Goal: Task Accomplishment & Management: Manage account settings

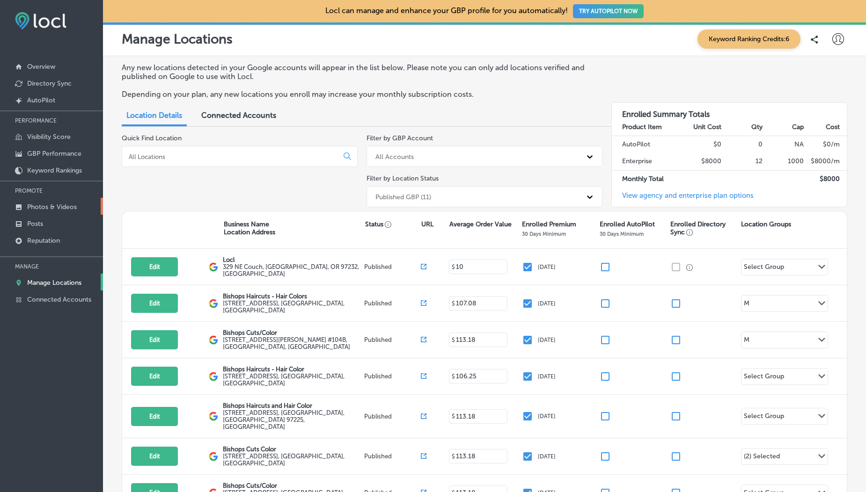
click at [47, 210] on p "Photos & Videos" at bounding box center [52, 207] width 50 height 8
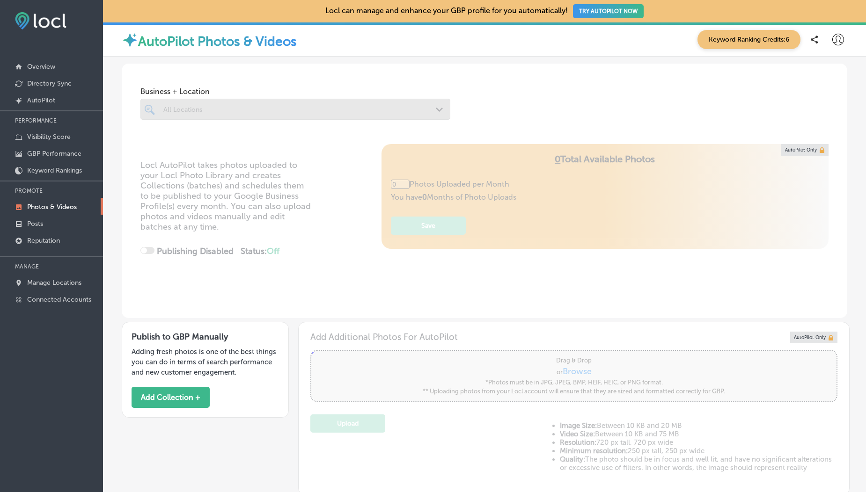
scroll to position [167, 0]
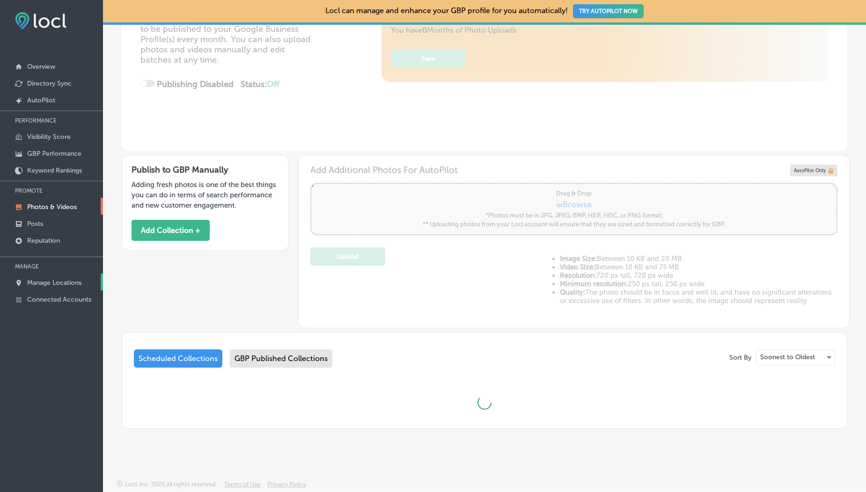
type input "5"
click at [78, 282] on p "Manage Locations" at bounding box center [54, 283] width 54 height 8
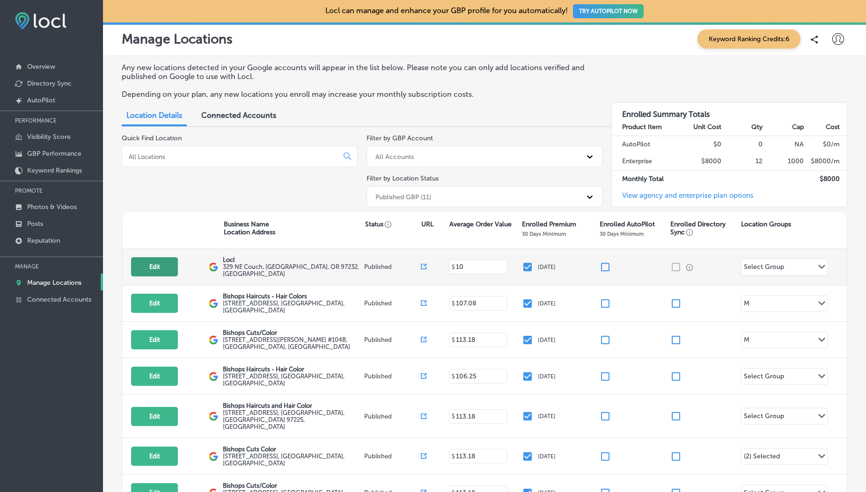
click at [161, 269] on button "Edit" at bounding box center [154, 266] width 47 height 19
select select "US"
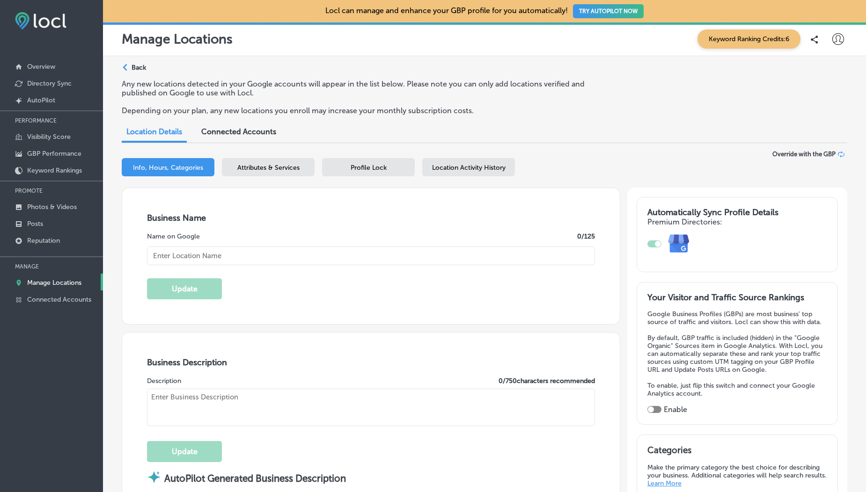
click at [436, 171] on span "Location Activity History" at bounding box center [468, 168] width 73 height 8
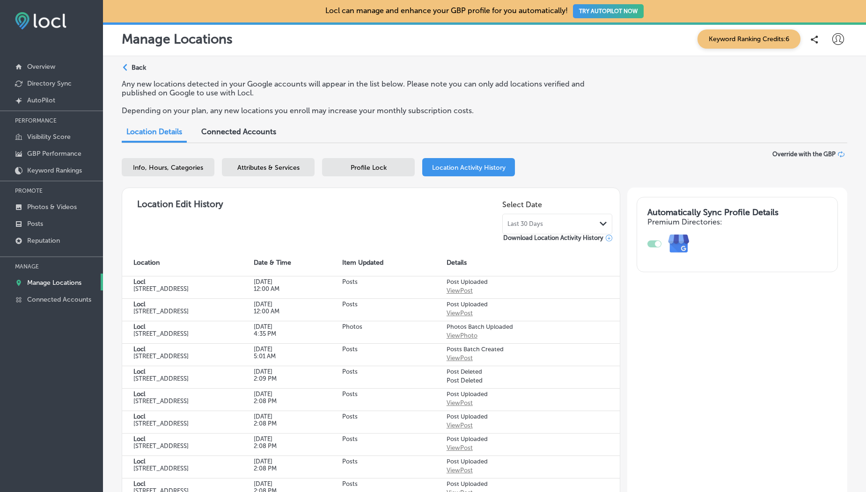
scroll to position [148, 0]
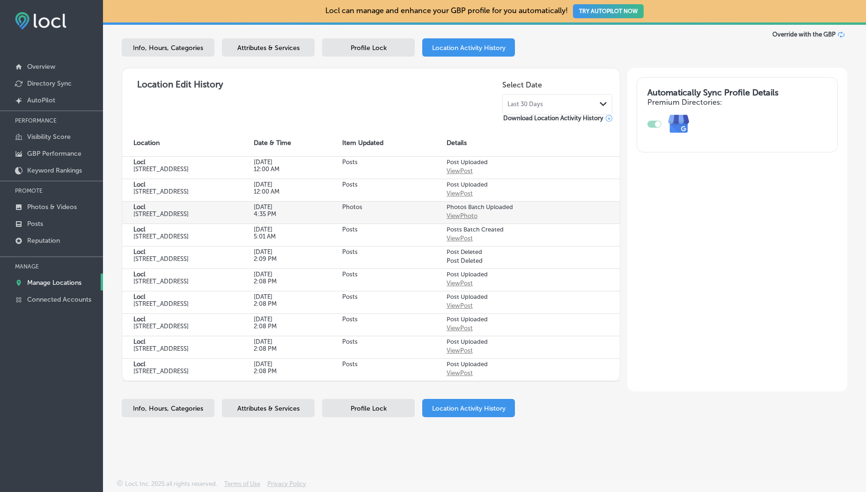
click at [460, 212] on div "View Photo" at bounding box center [461, 215] width 31 height 7
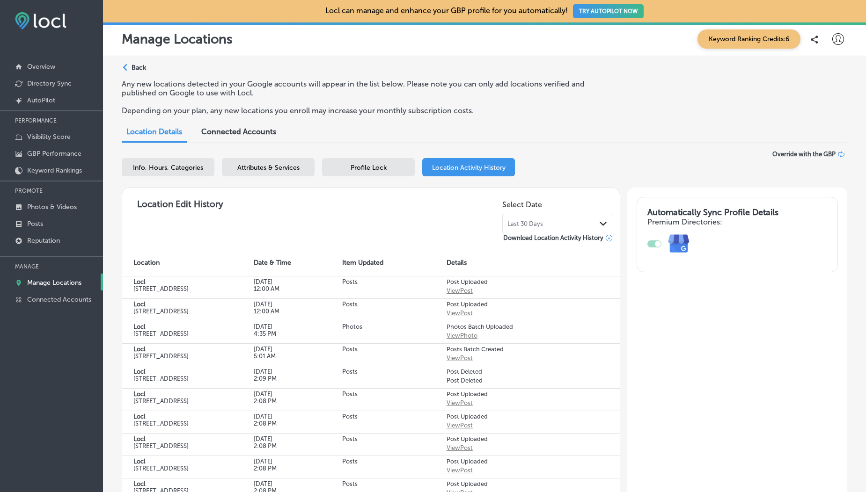
click at [832, 34] on icon at bounding box center [838, 39] width 12 height 12
click at [812, 123] on p "Log Out" at bounding box center [817, 120] width 28 height 11
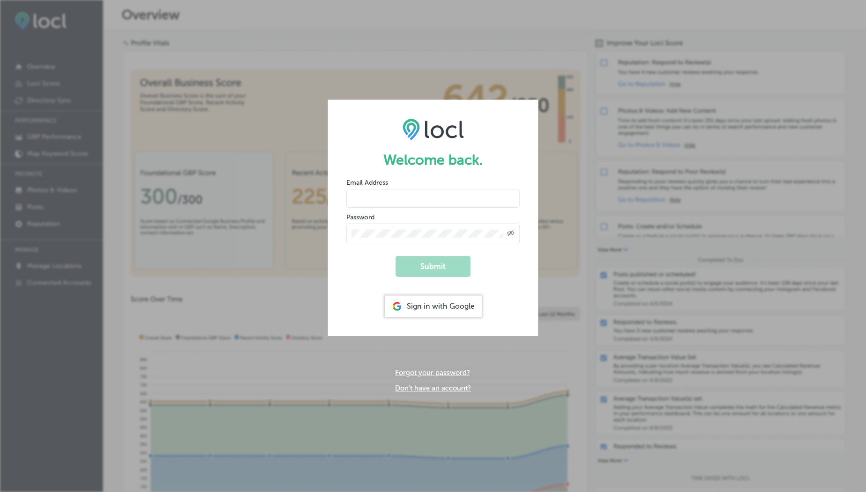
type input "usama@esketchers.com"
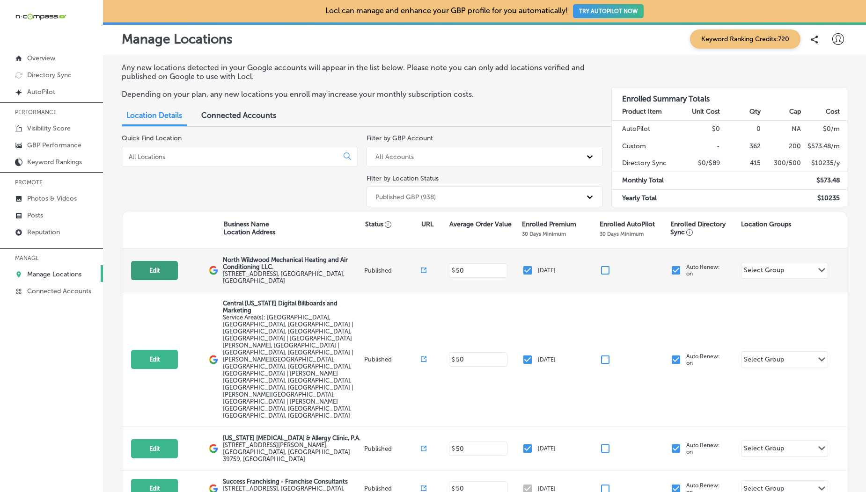
click at [161, 263] on button "Edit" at bounding box center [154, 270] width 47 height 19
select select "US"
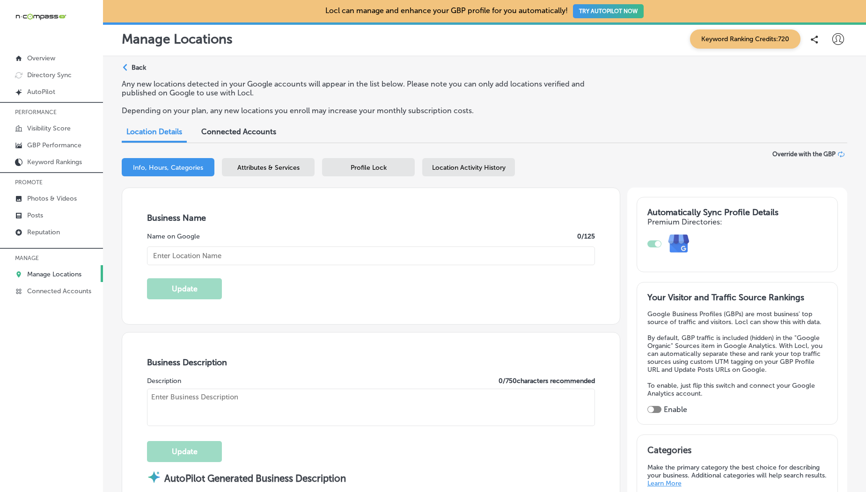
click at [469, 170] on span "Location Activity History" at bounding box center [468, 168] width 73 height 8
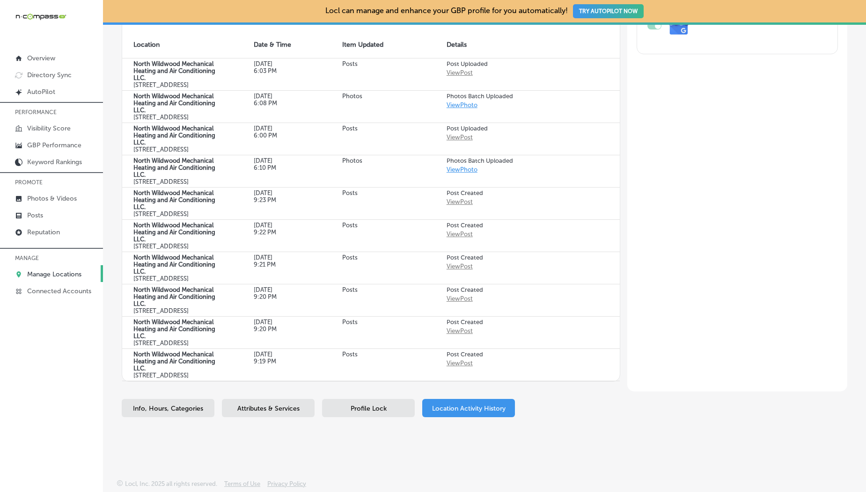
scroll to position [208, 0]
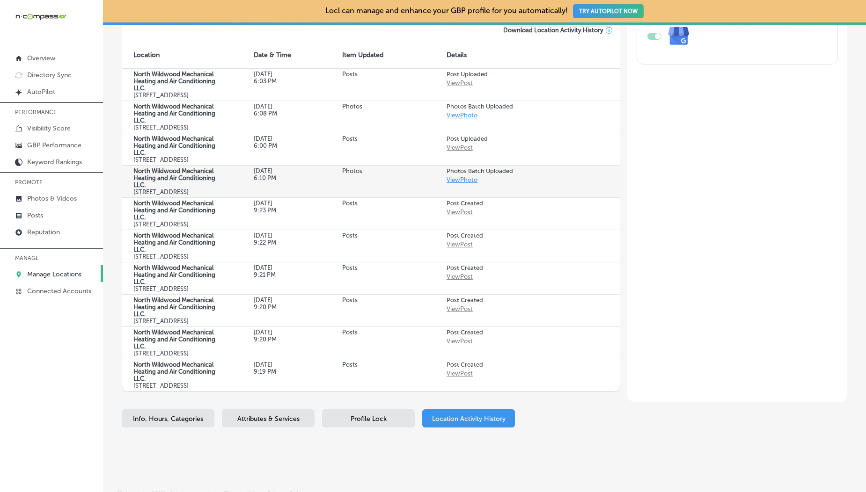
click at [458, 183] on link "View Photo" at bounding box center [461, 179] width 31 height 7
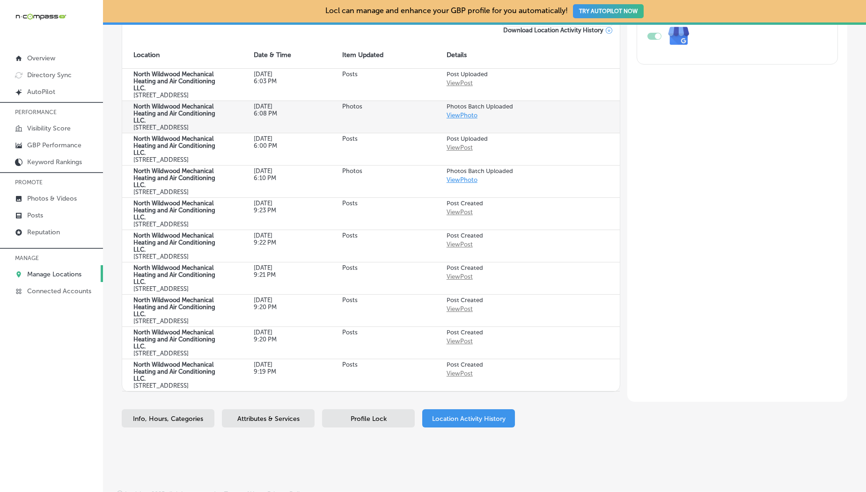
scroll to position [0, 0]
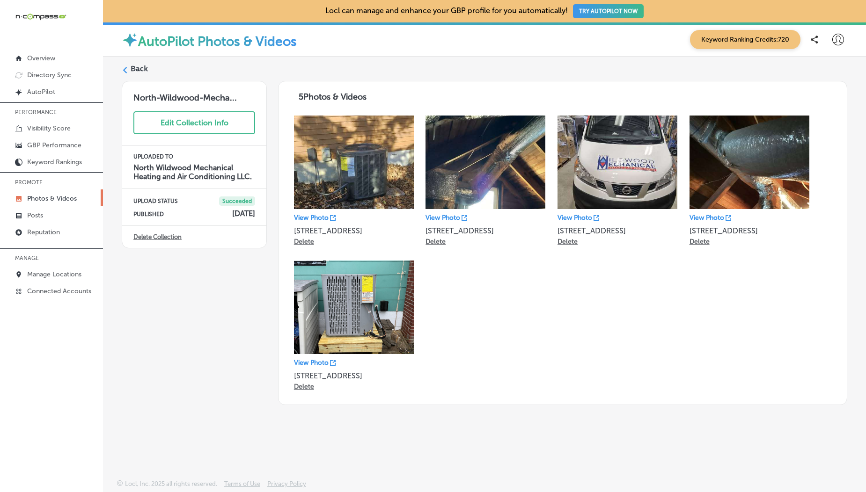
click at [134, 72] on label "Back" at bounding box center [139, 69] width 17 height 10
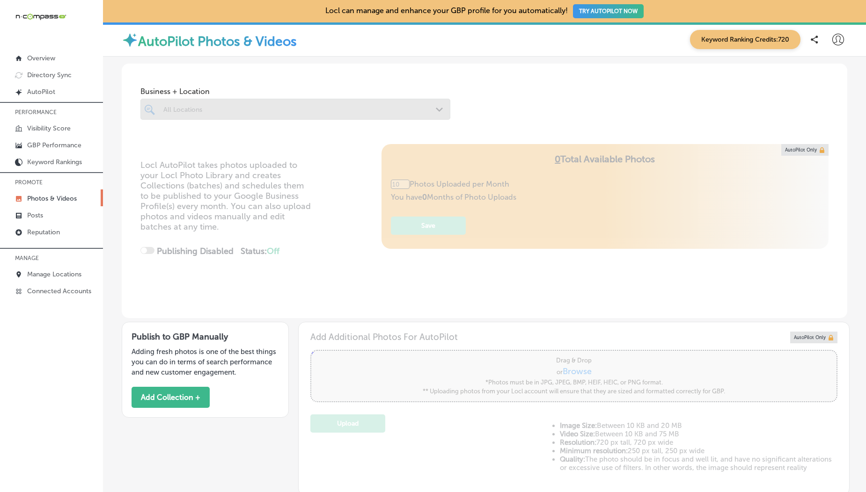
scroll to position [167, 0]
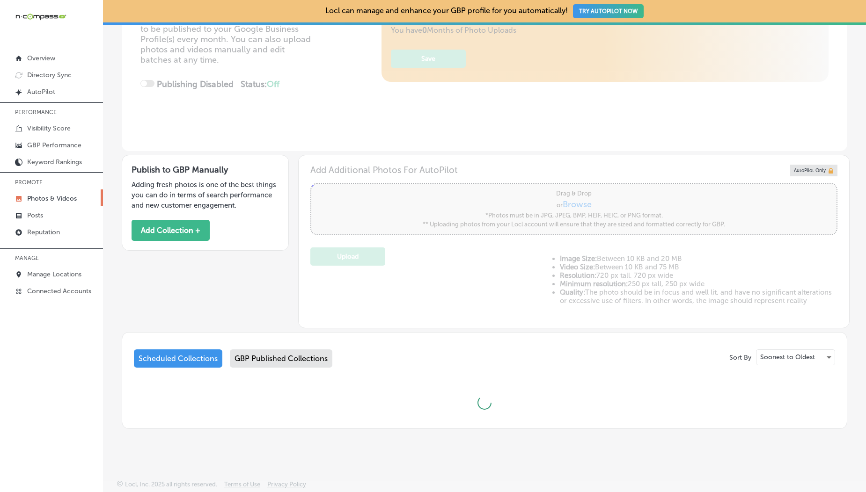
type input "5"
click at [259, 359] on div "GBP Published Collections" at bounding box center [281, 359] width 102 height 18
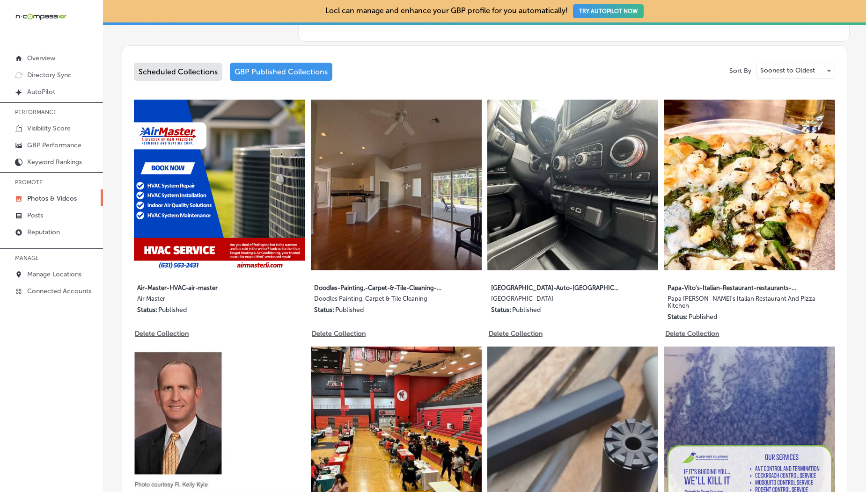
scroll to position [432, 0]
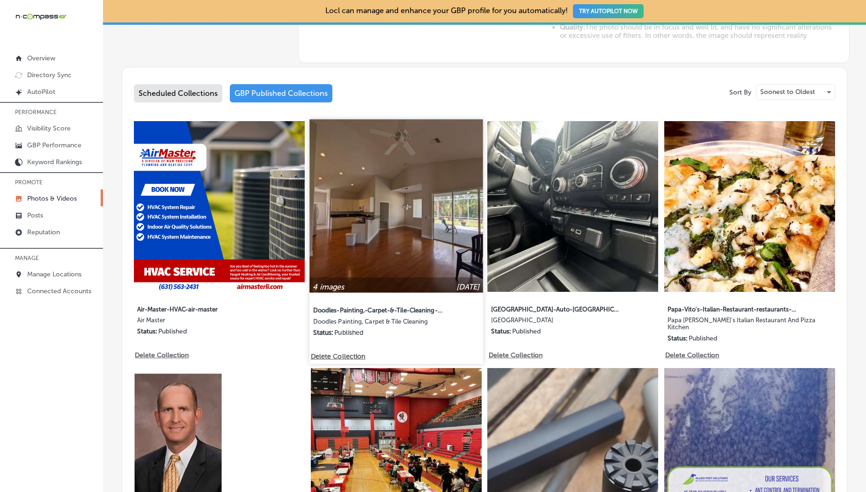
click at [382, 270] on img at bounding box center [395, 205] width 173 height 173
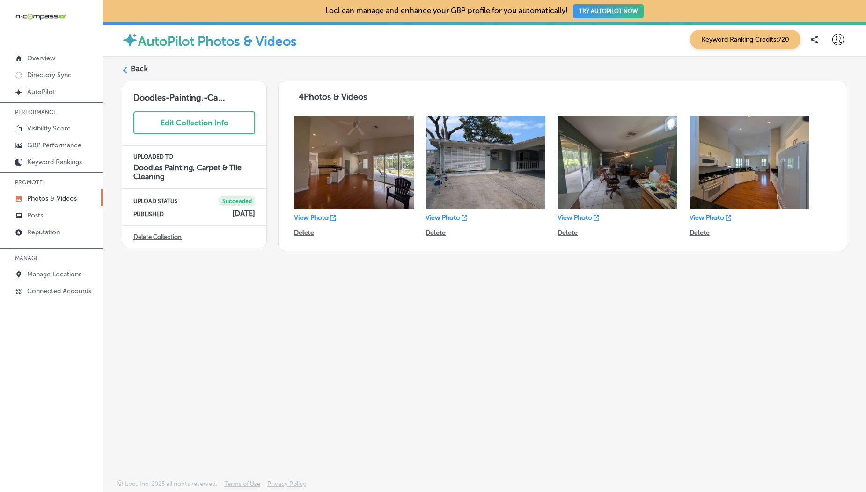
click at [135, 66] on label "Back" at bounding box center [139, 69] width 17 height 10
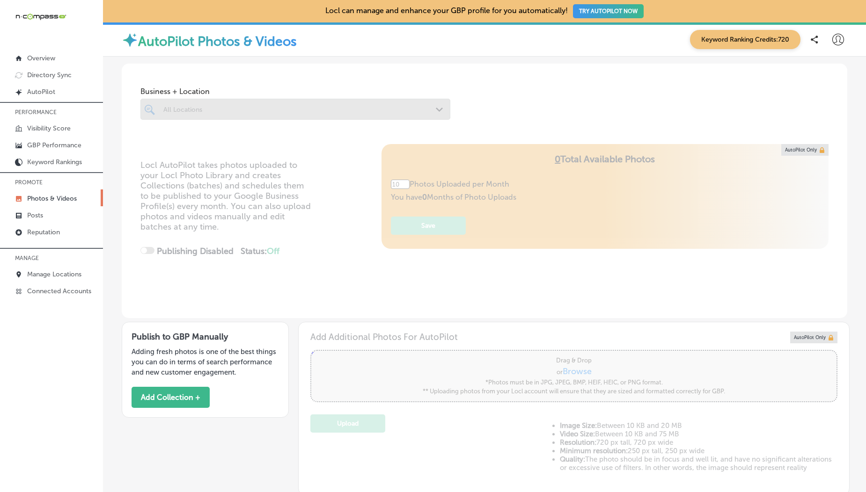
scroll to position [489, 0]
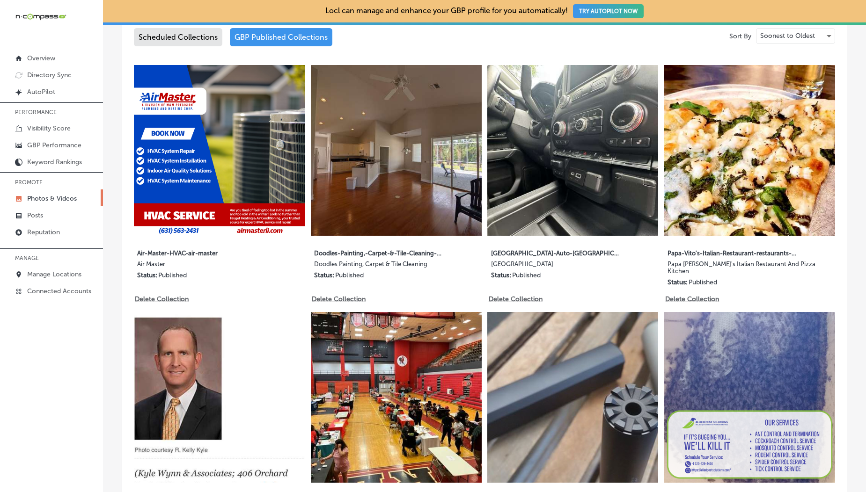
type input "5"
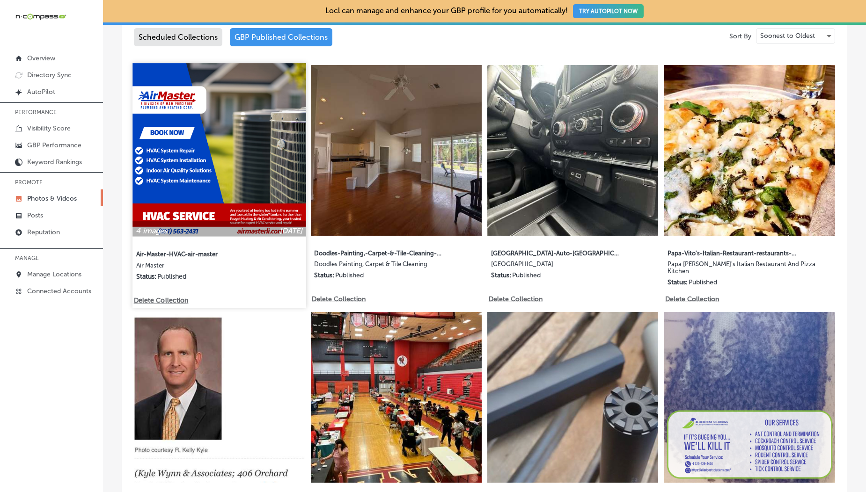
click at [222, 178] on img at bounding box center [218, 149] width 173 height 173
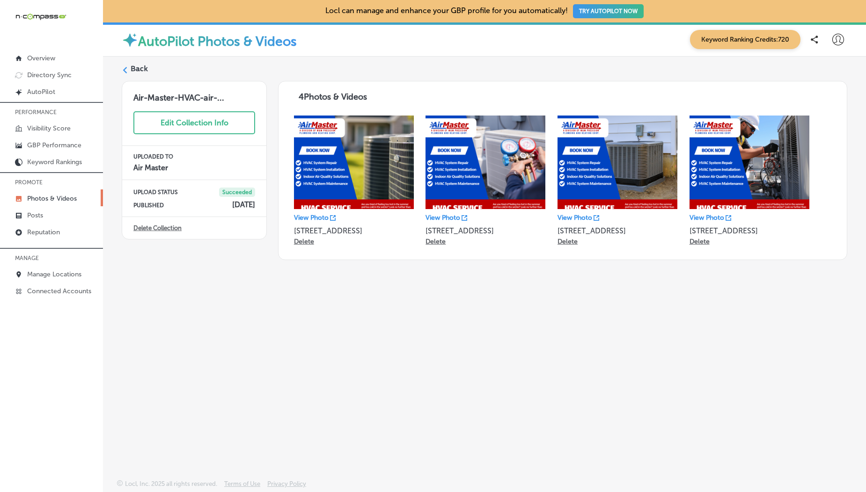
click at [135, 73] on label "Back" at bounding box center [139, 69] width 17 height 10
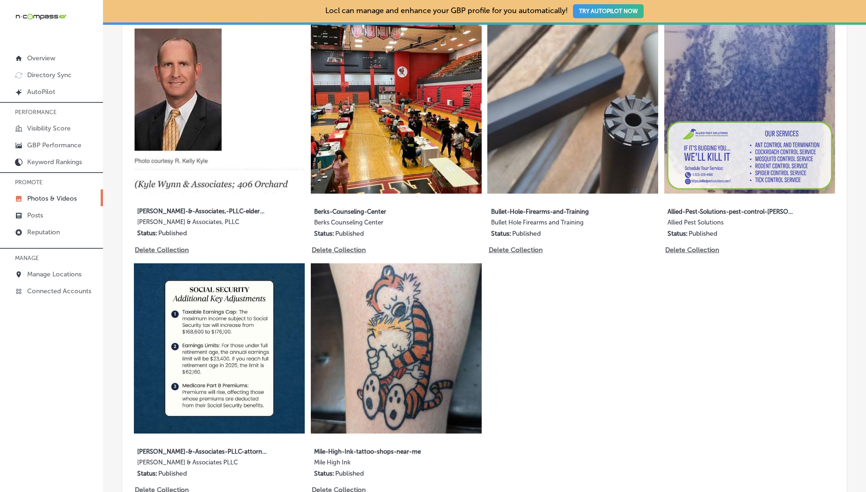
type input "5"
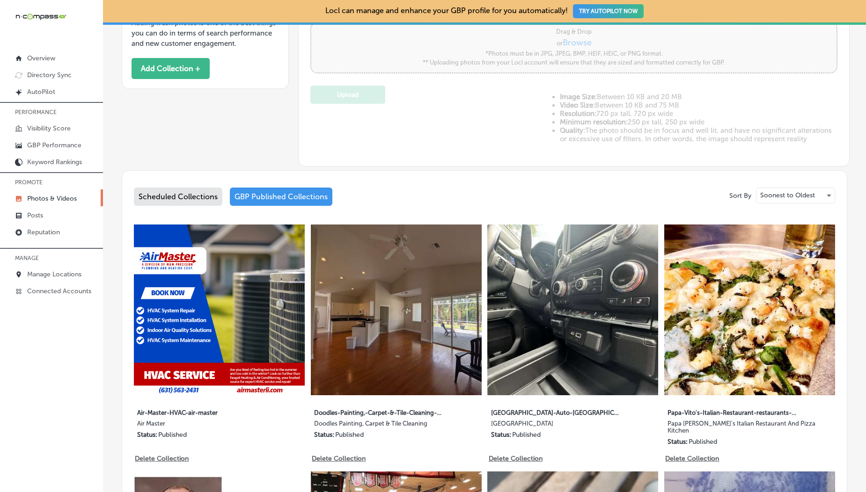
scroll to position [326, 0]
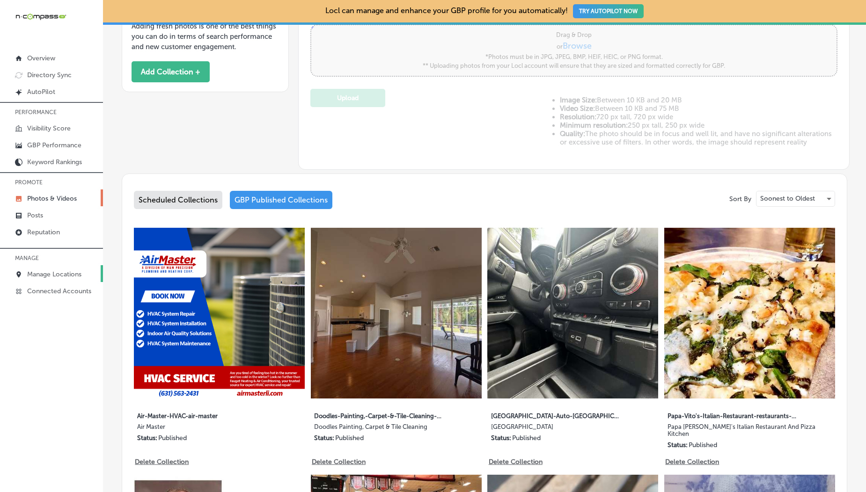
click at [60, 273] on p "Manage Locations" at bounding box center [54, 274] width 54 height 8
